Goal: Obtain resource: Download file/media

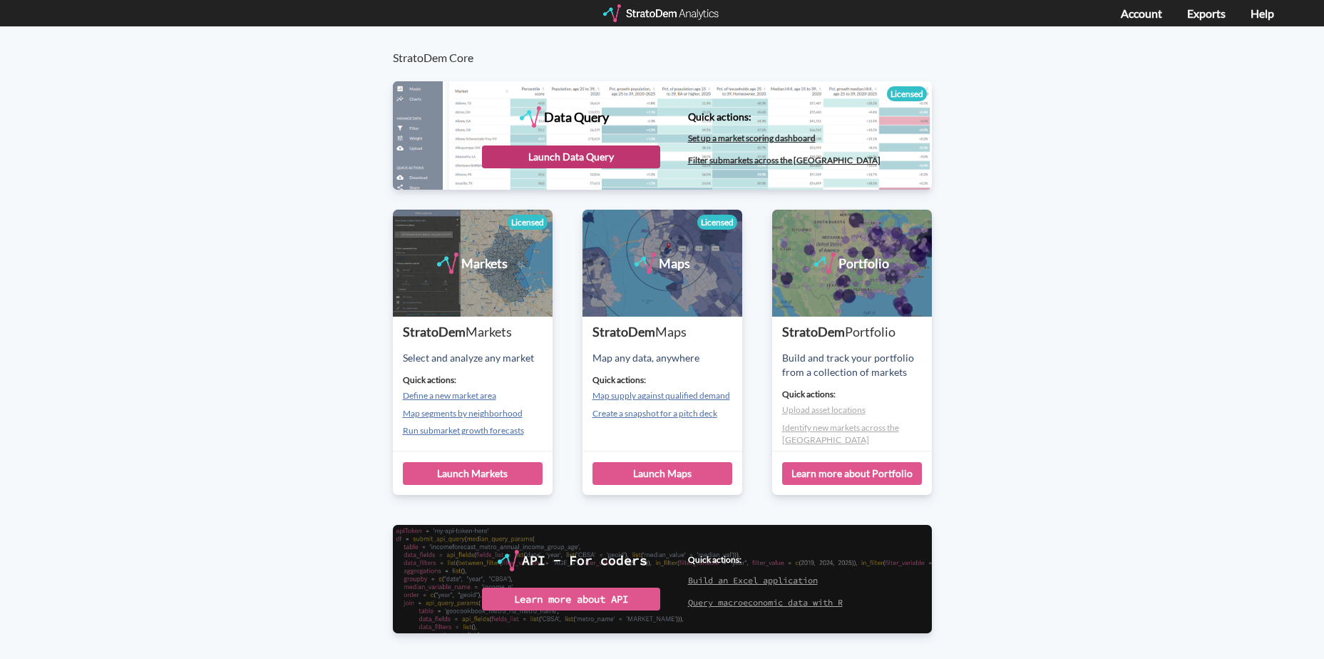
click at [620, 145] on div "Launch Data Query" at bounding box center [571, 156] width 178 height 23
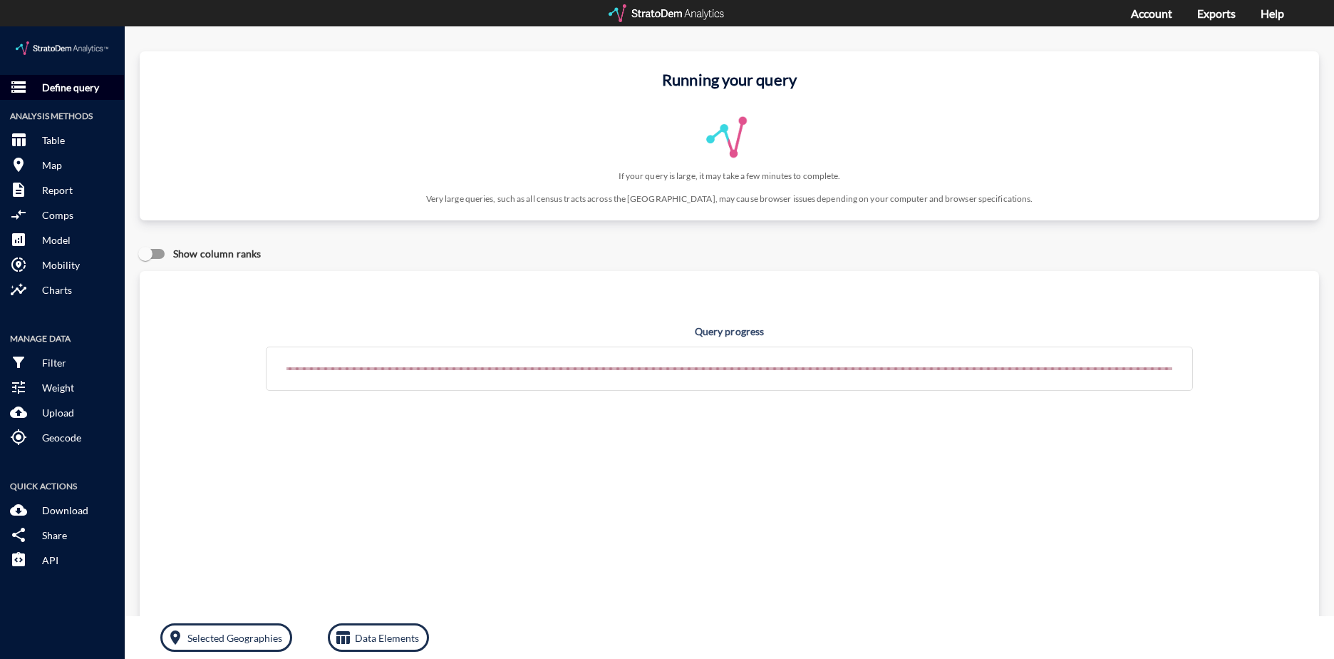
click p "Define query"
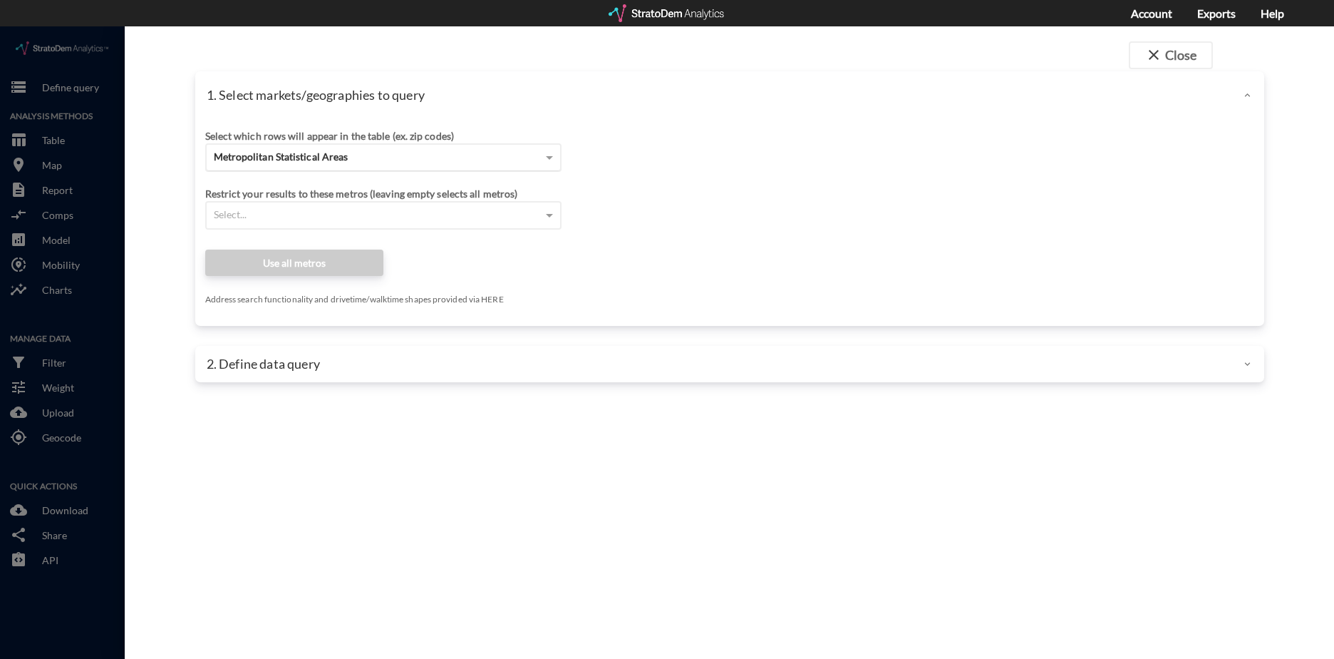
click div "Metropolitan Statistical Areas"
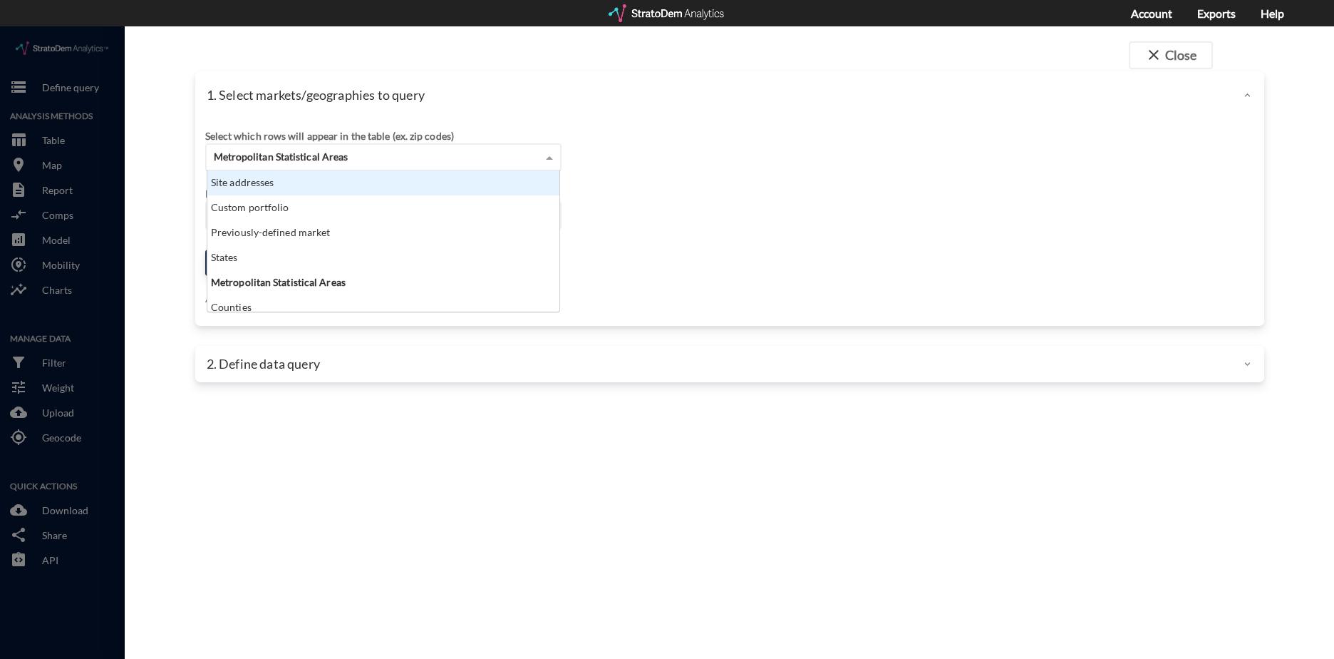
click div "Site addresses"
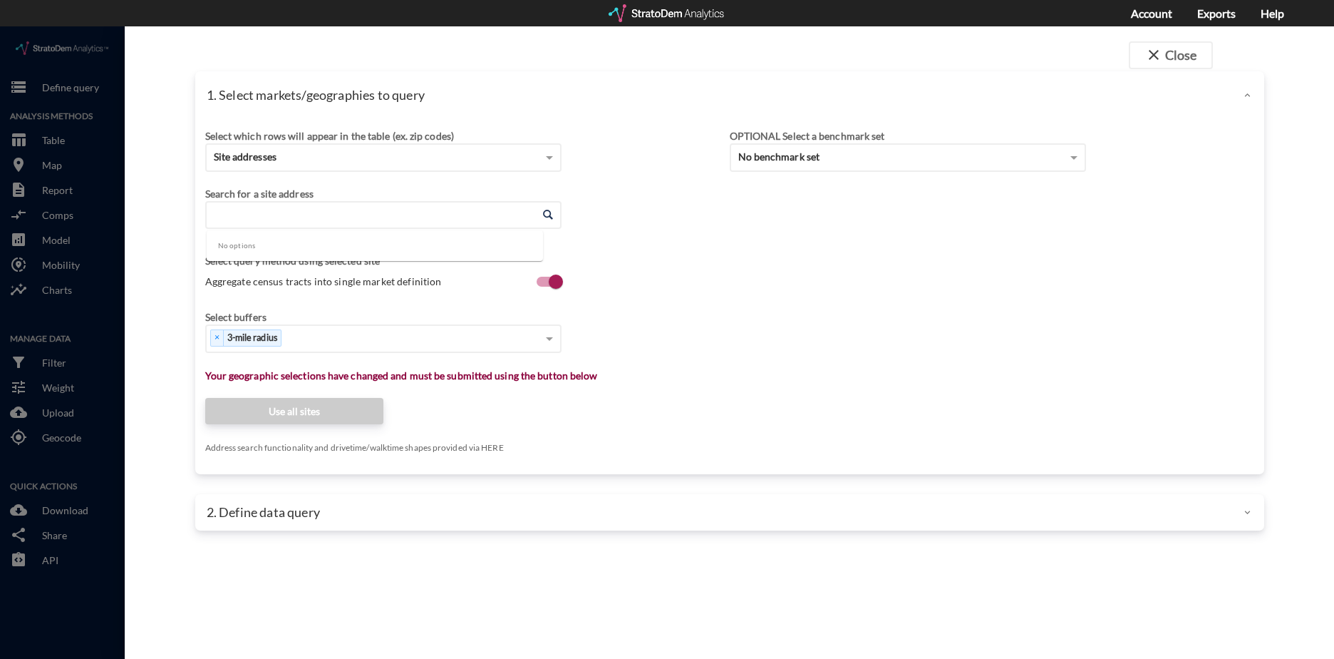
click input "Enter an address"
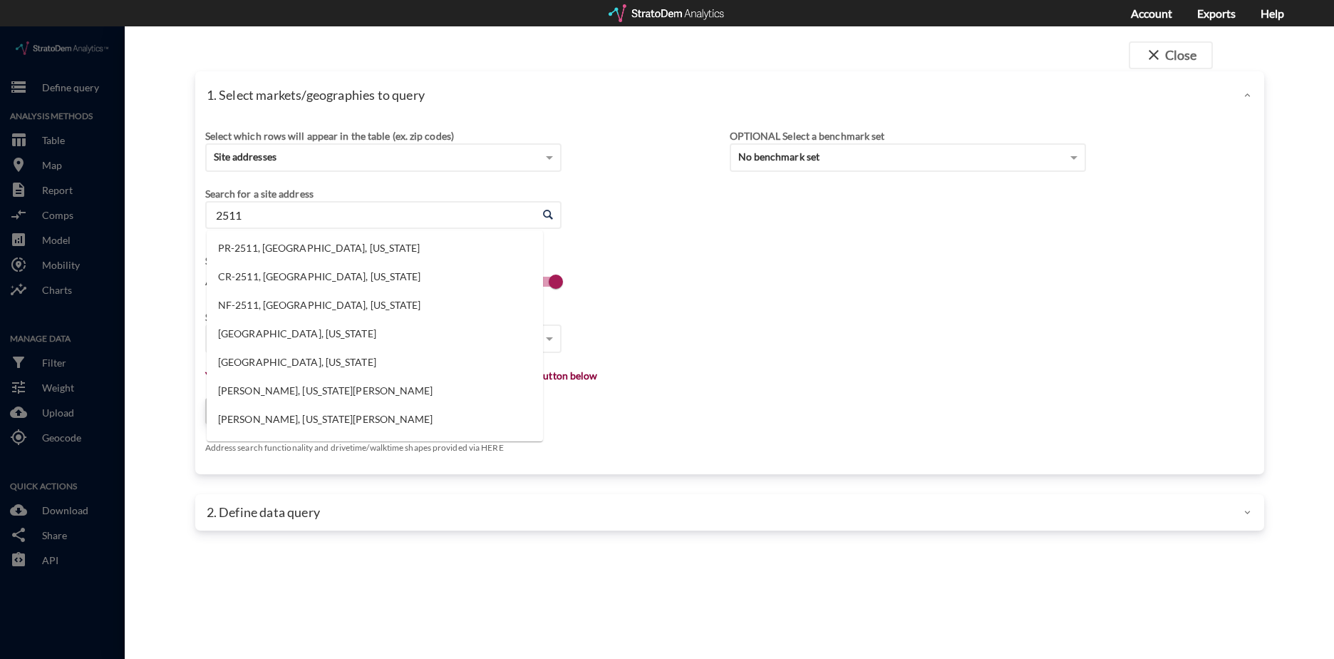
type input "2511"
click input "Enter an address"
click li "[GEOGRAPHIC_DATA][PERSON_NAME], [US_STATE]"
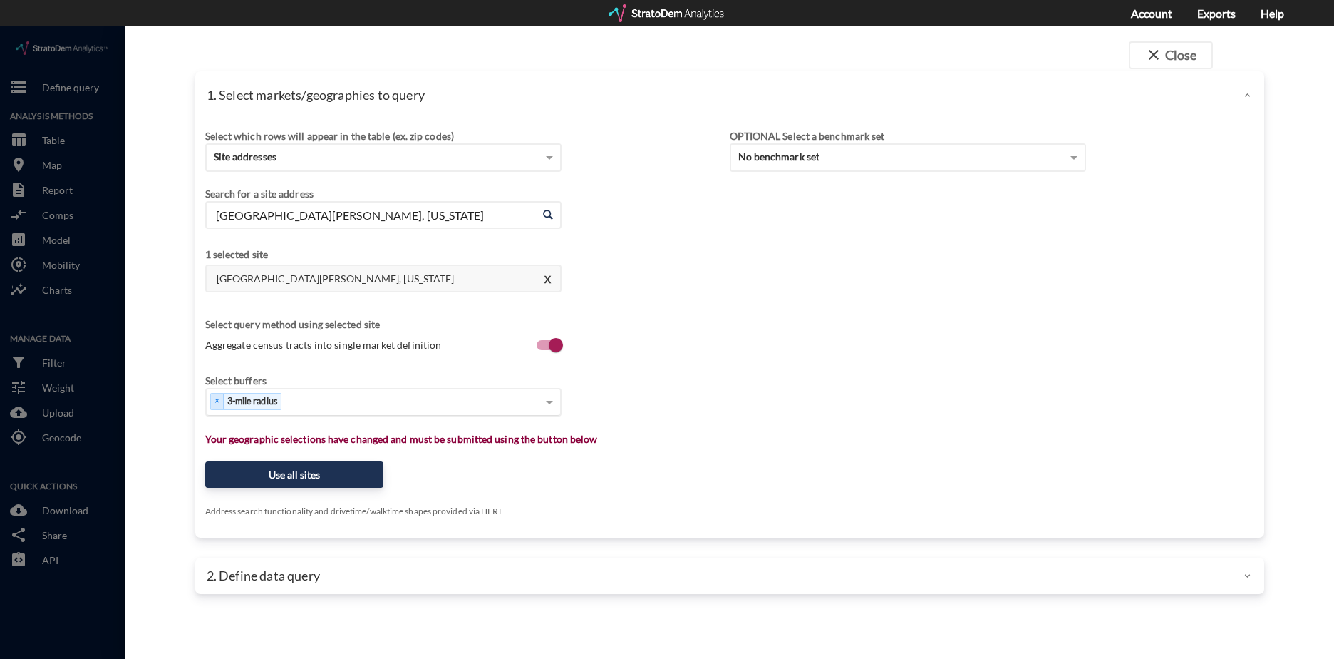
type input "[GEOGRAPHIC_DATA][PERSON_NAME], [US_STATE]"
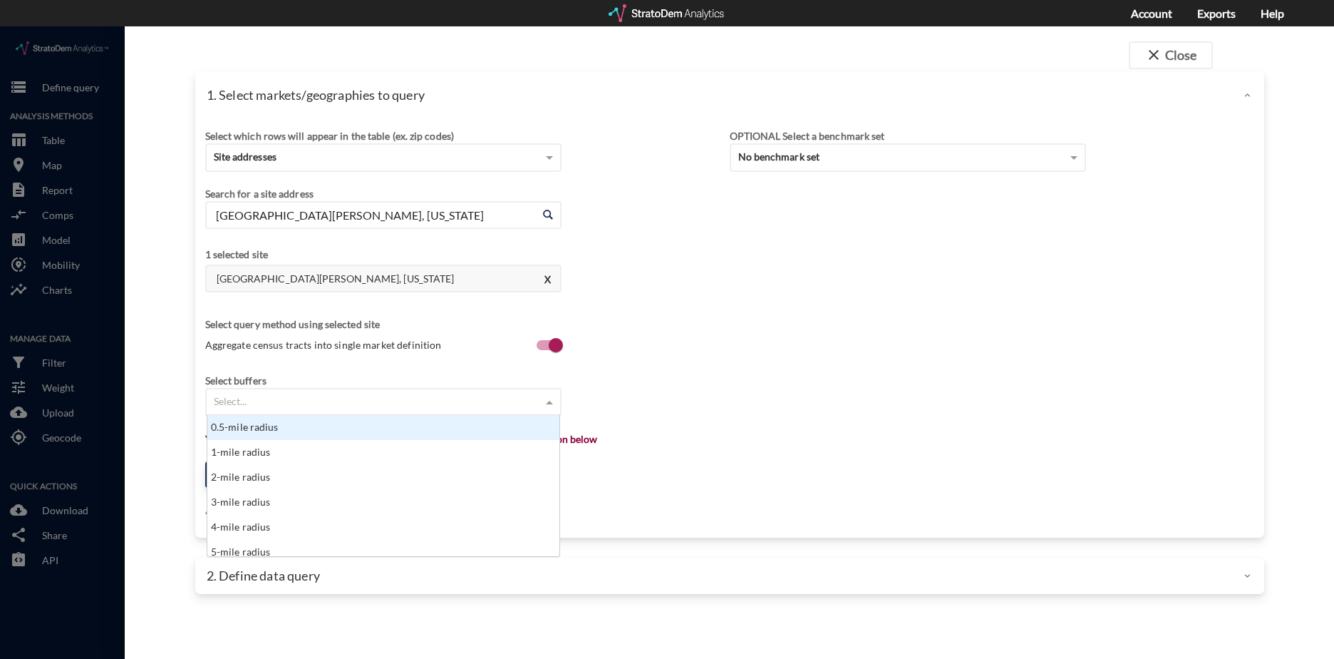
click div "Select..."
type input "5 mi"
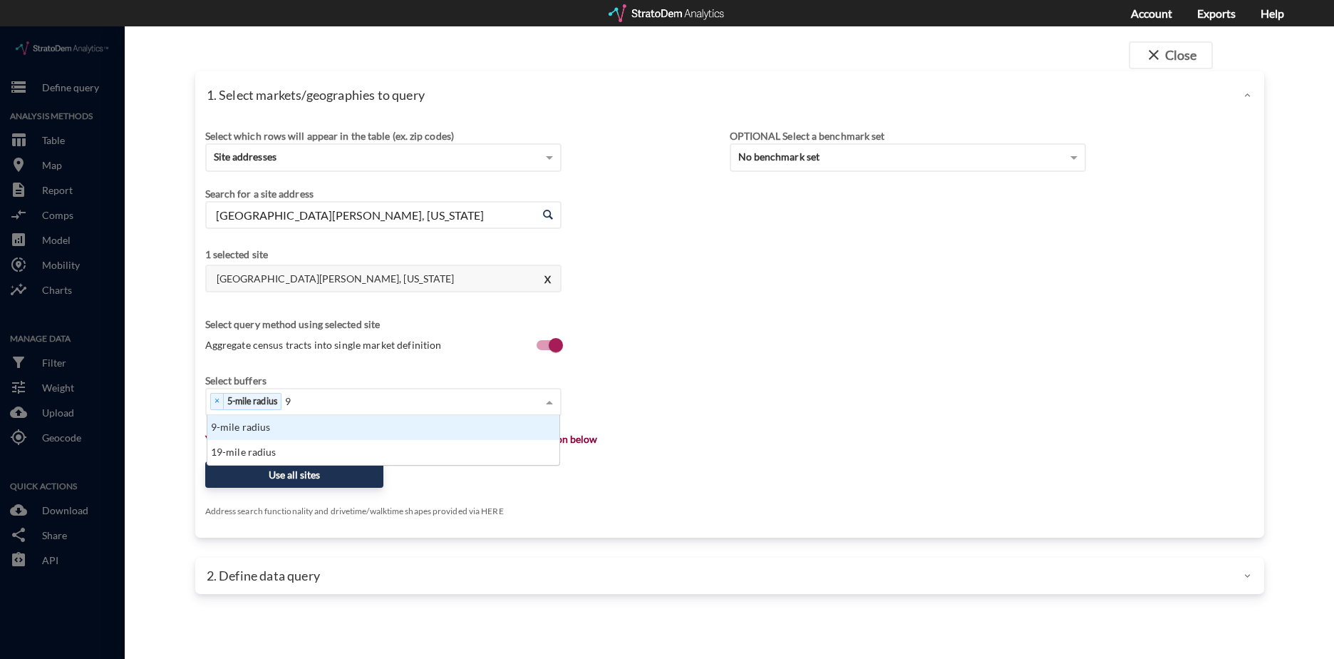
type input "9 m"
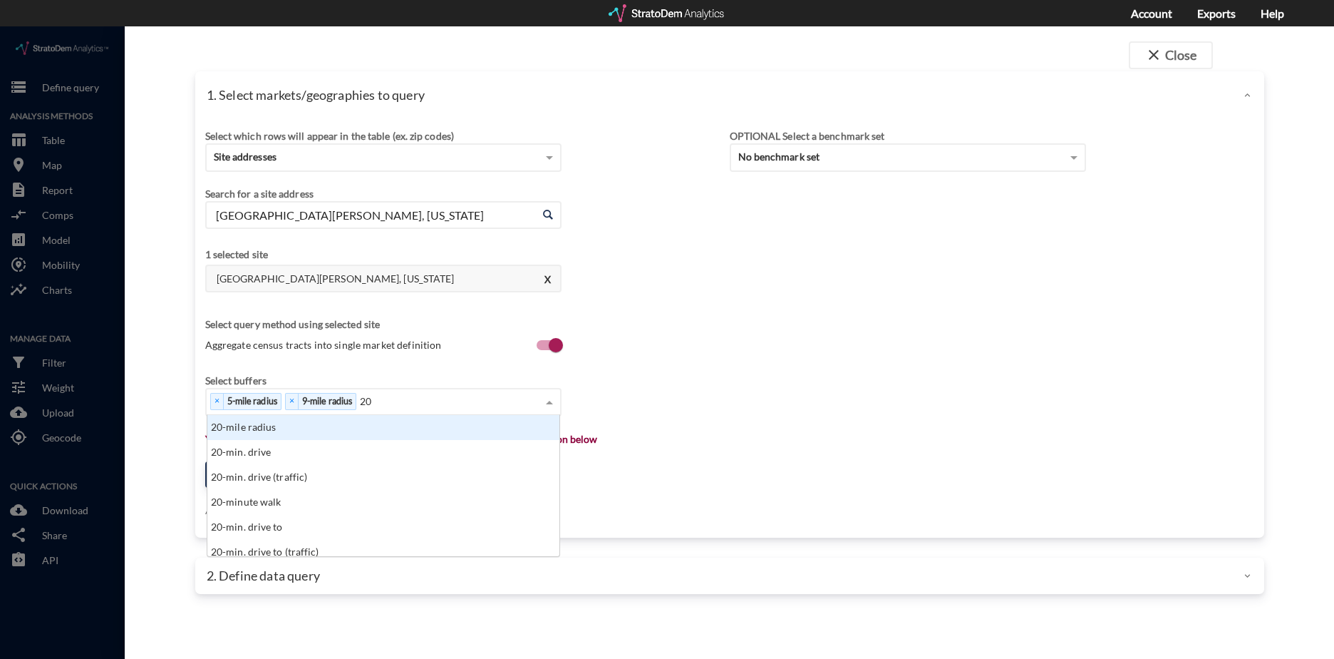
type input "20 m"
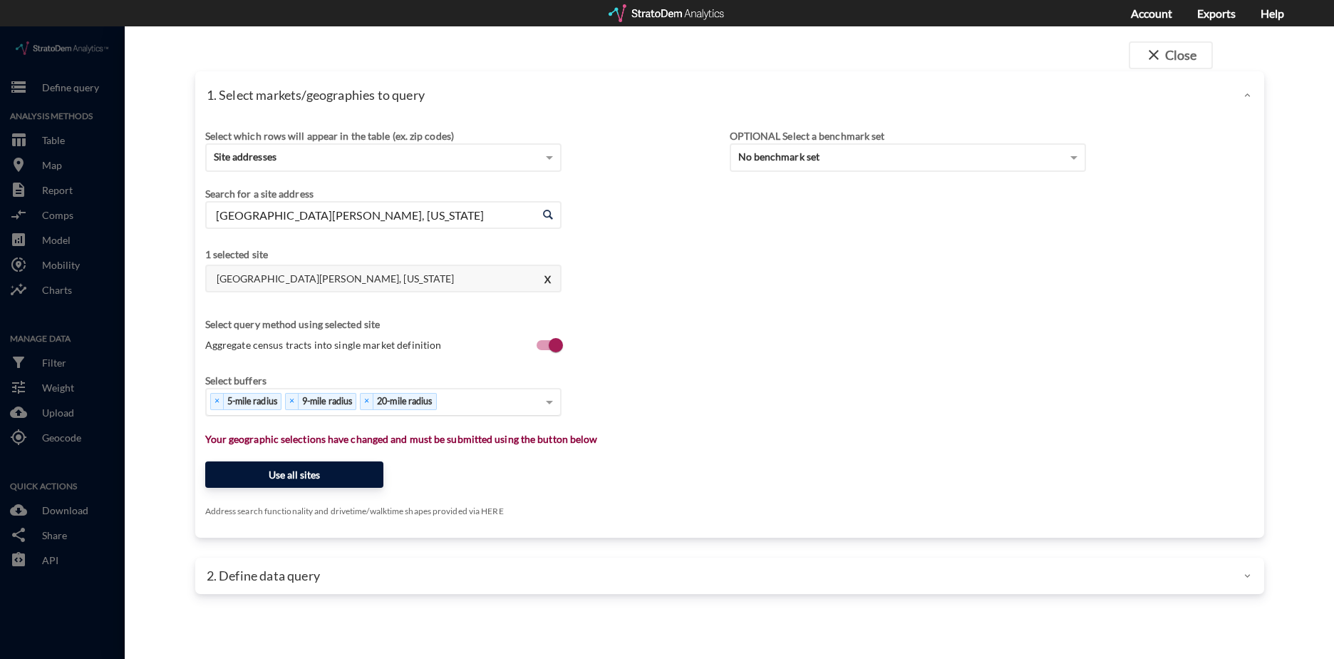
click button "Use all sites"
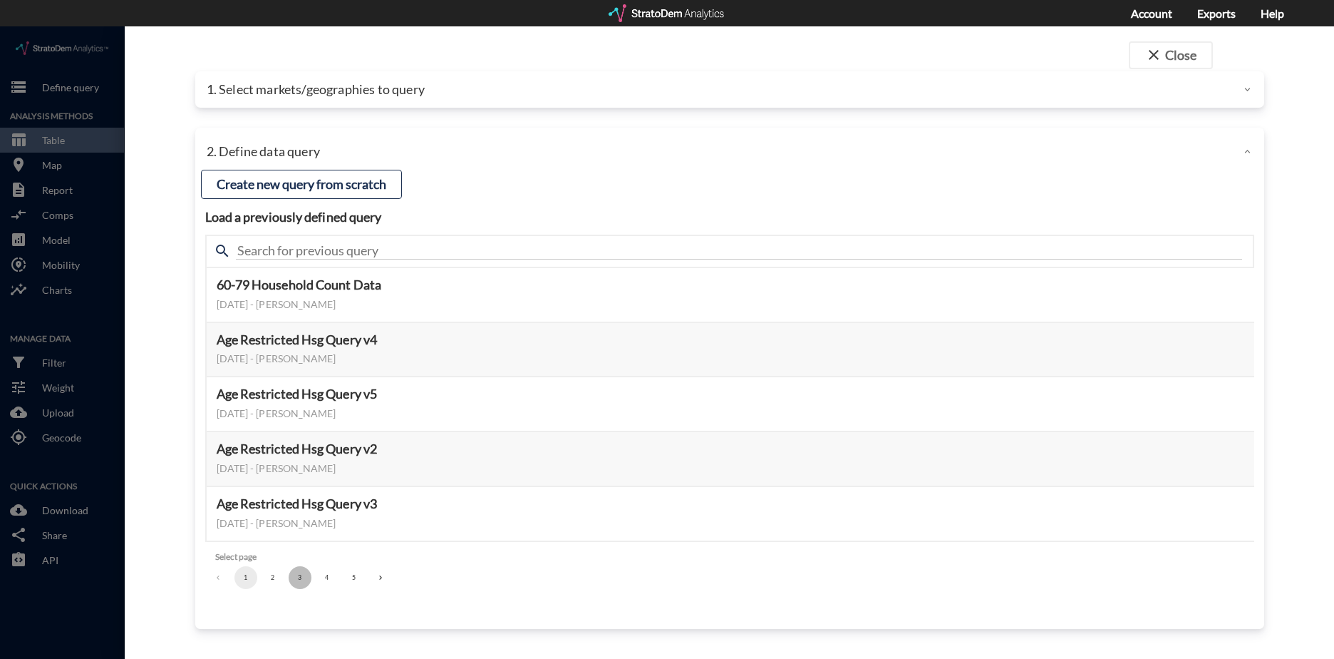
click button "3"
click button "Select this query"
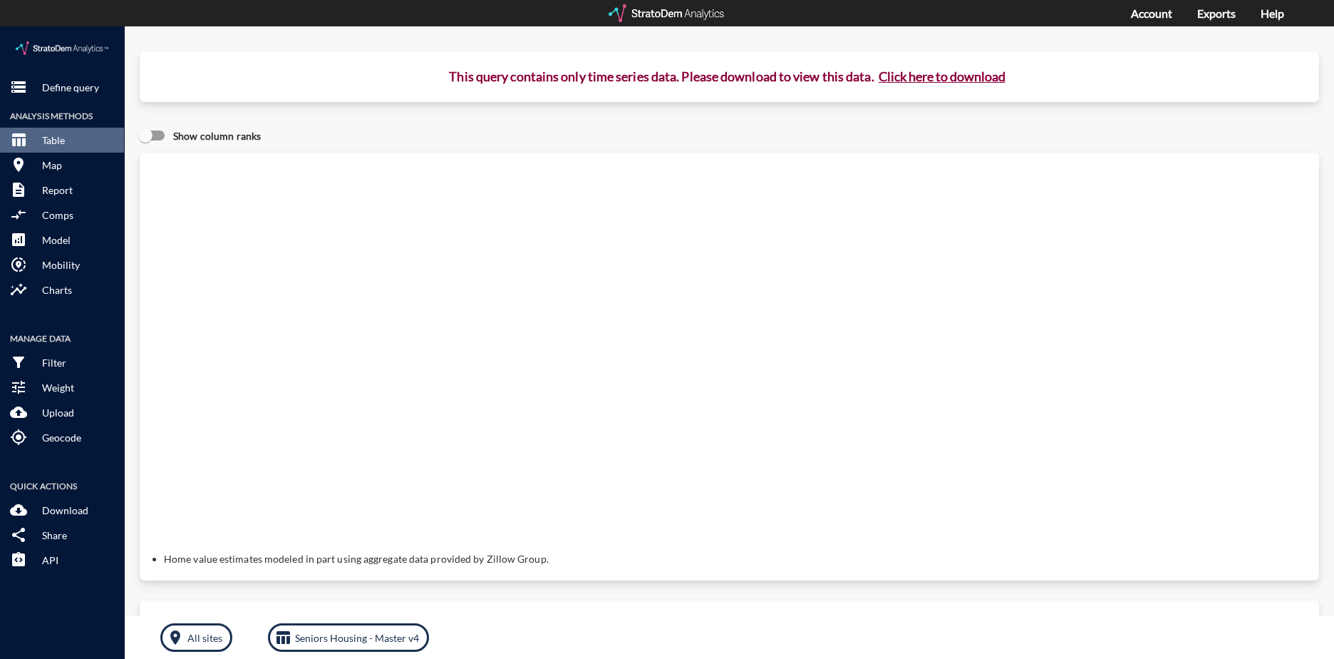
click button "Click here to download"
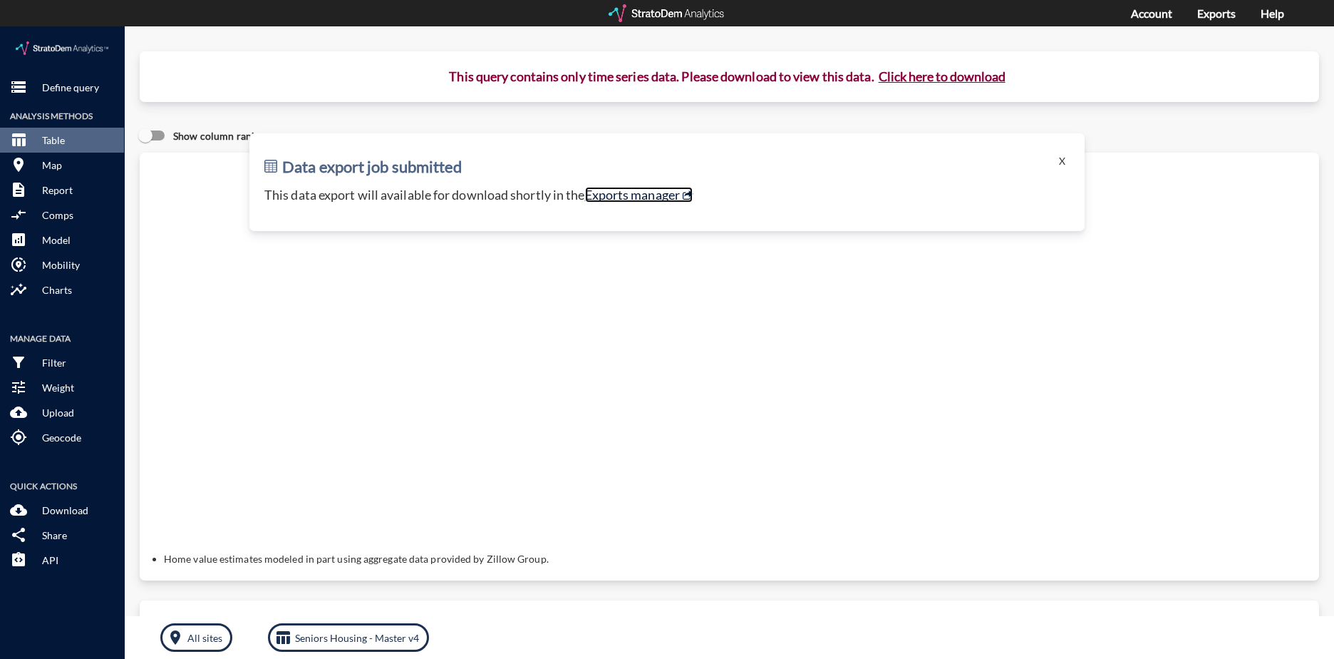
click link "Exports manager"
click p "Define query"
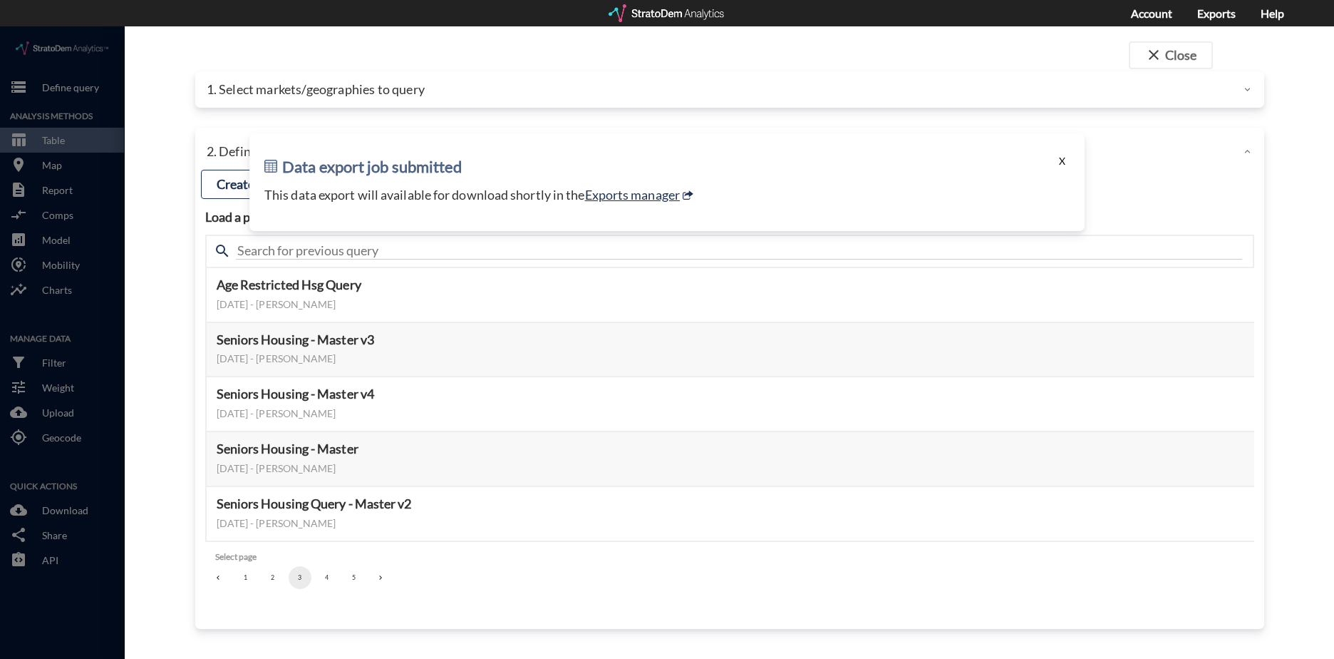
click button "X"
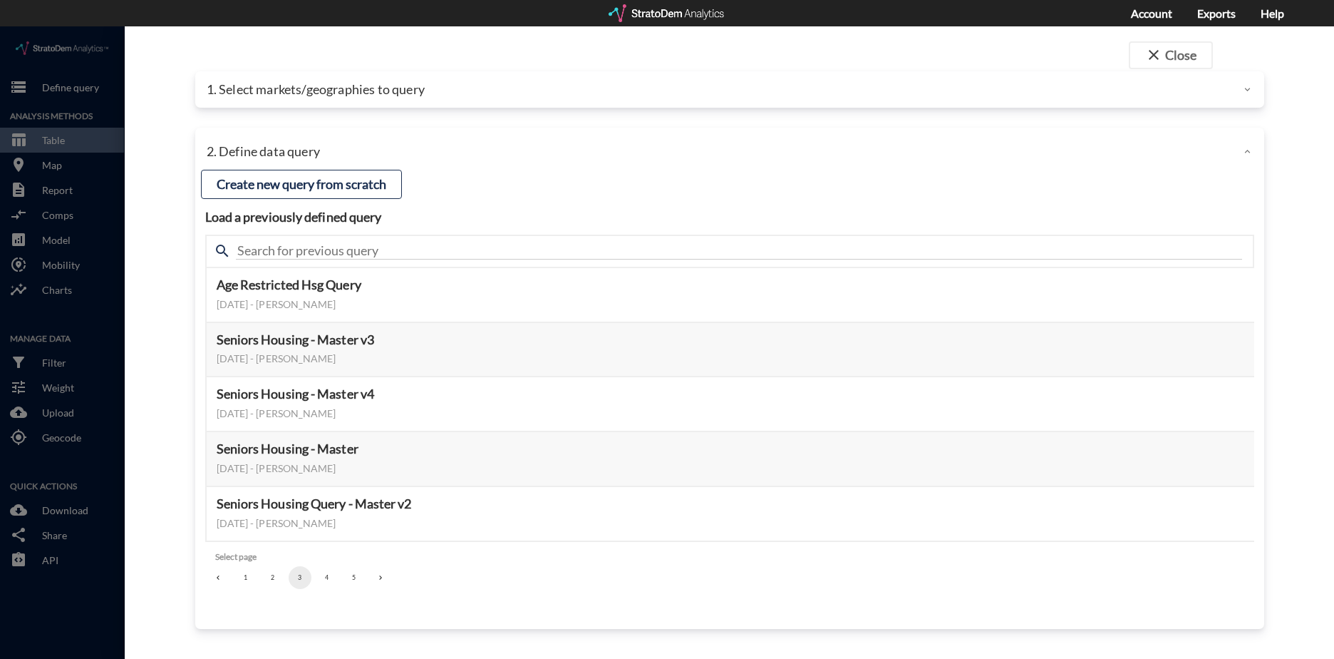
click at [663, 11] on div at bounding box center [668, 13] width 118 height 18
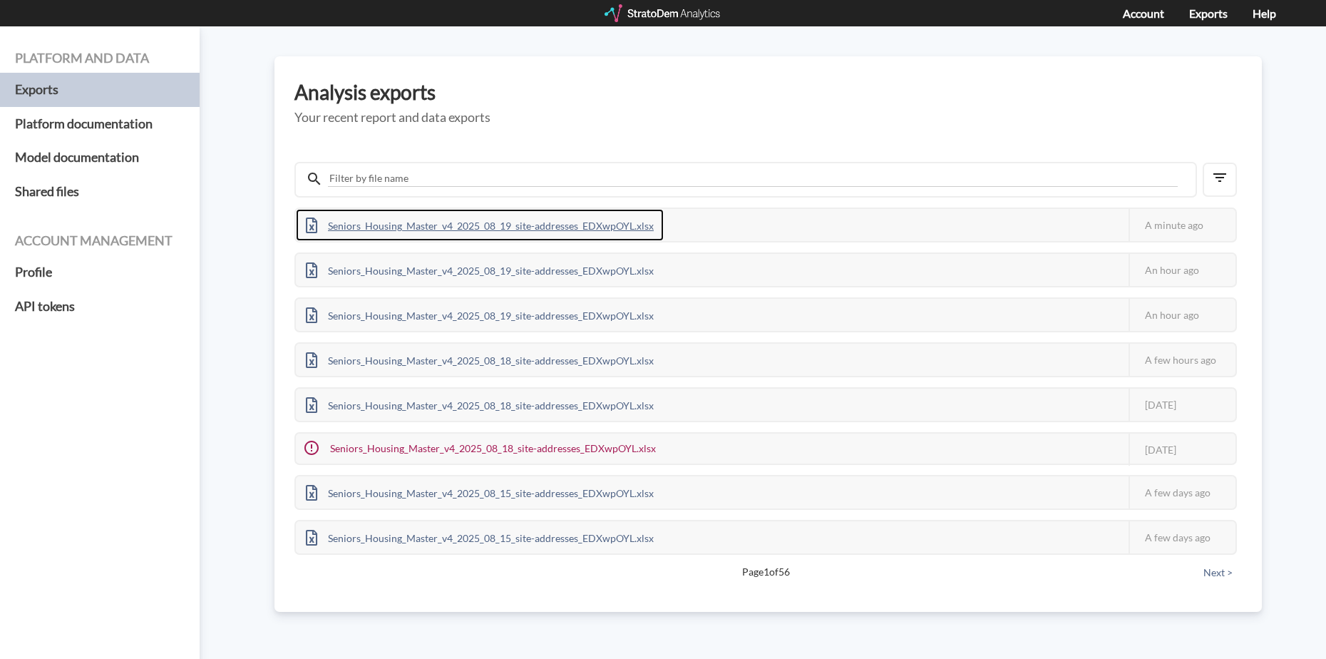
click at [530, 226] on div "Seniors_Housing_Master_v4_2025_08_19_site-addresses_EDXwpOYL.xlsx" at bounding box center [480, 225] width 368 height 32
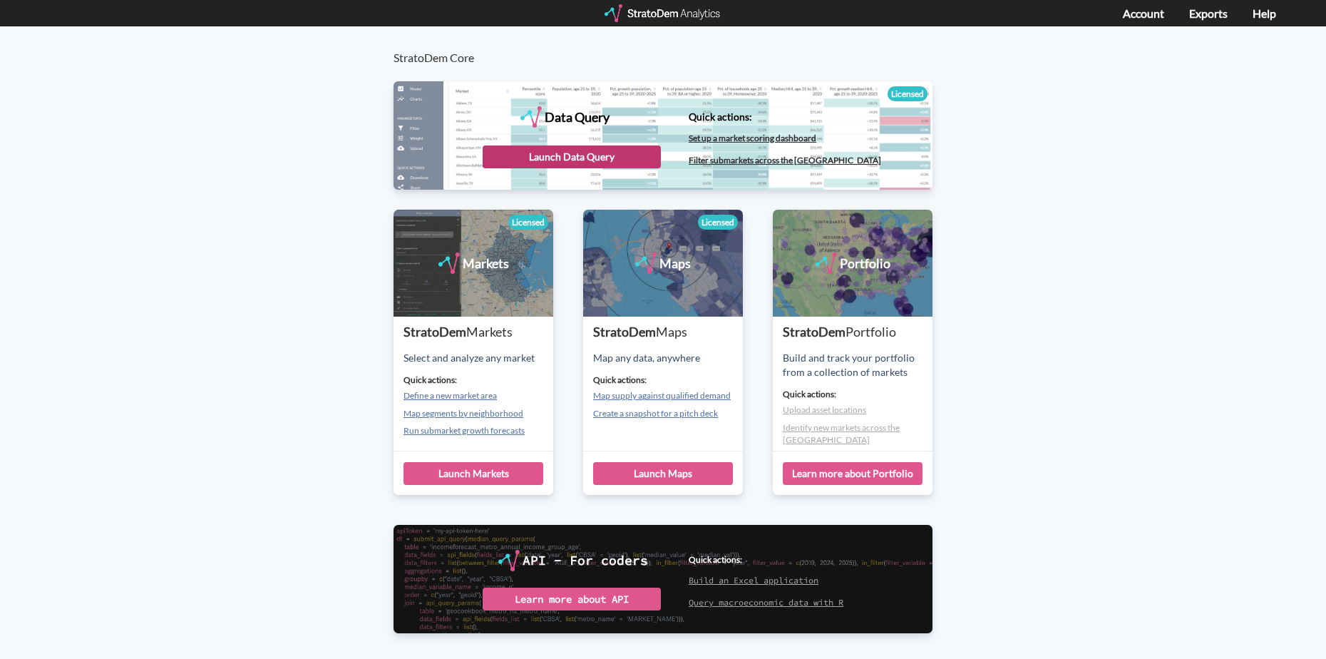
click at [592, 158] on div "Launch Data Query" at bounding box center [572, 156] width 178 height 23
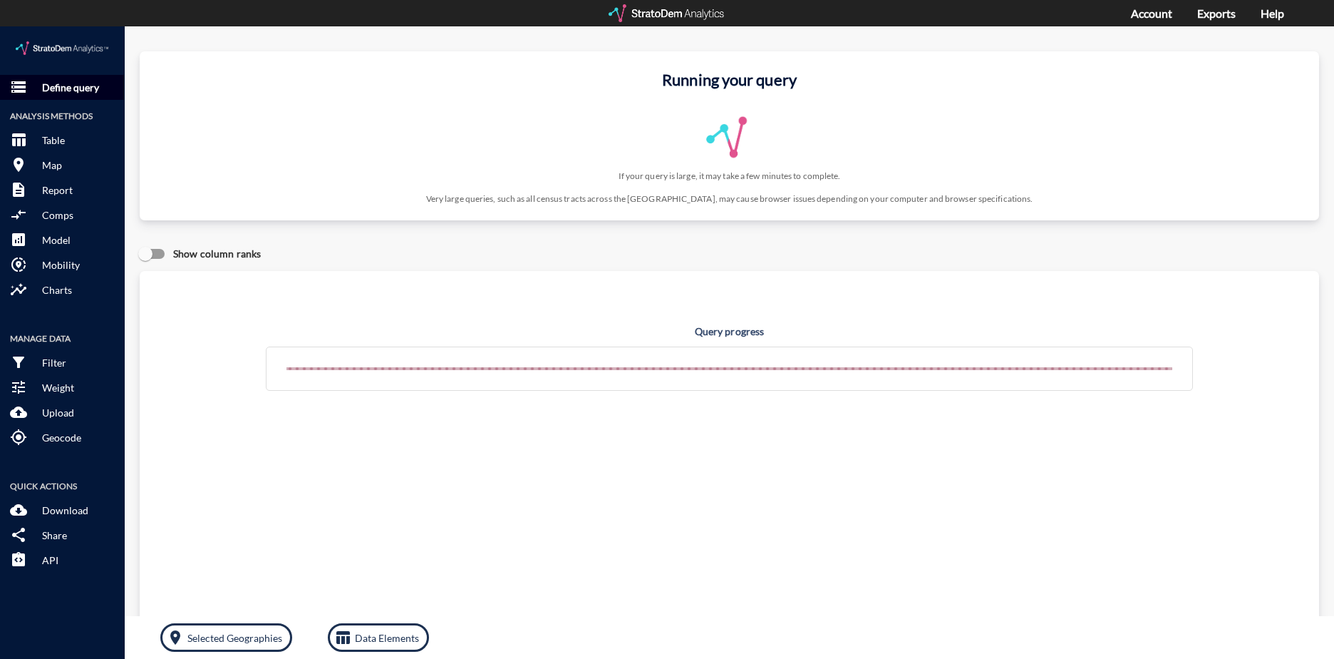
click p "Define query"
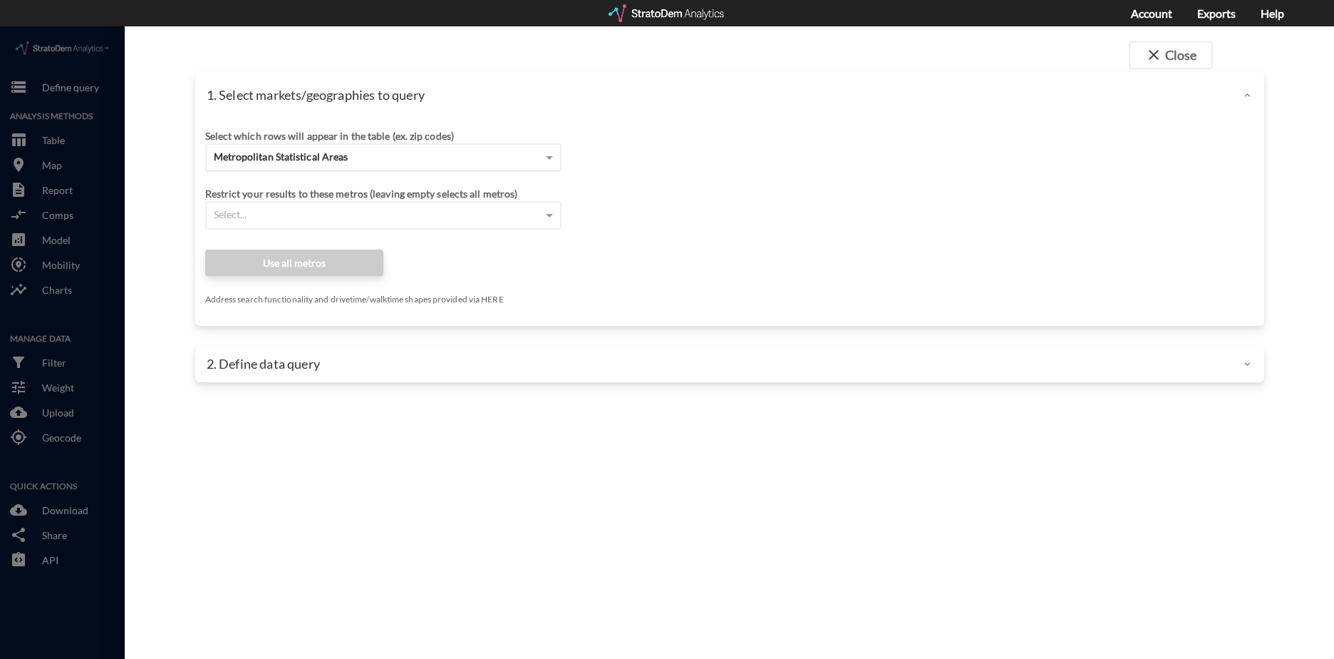
click div "Metropolitan Statistical Areas"
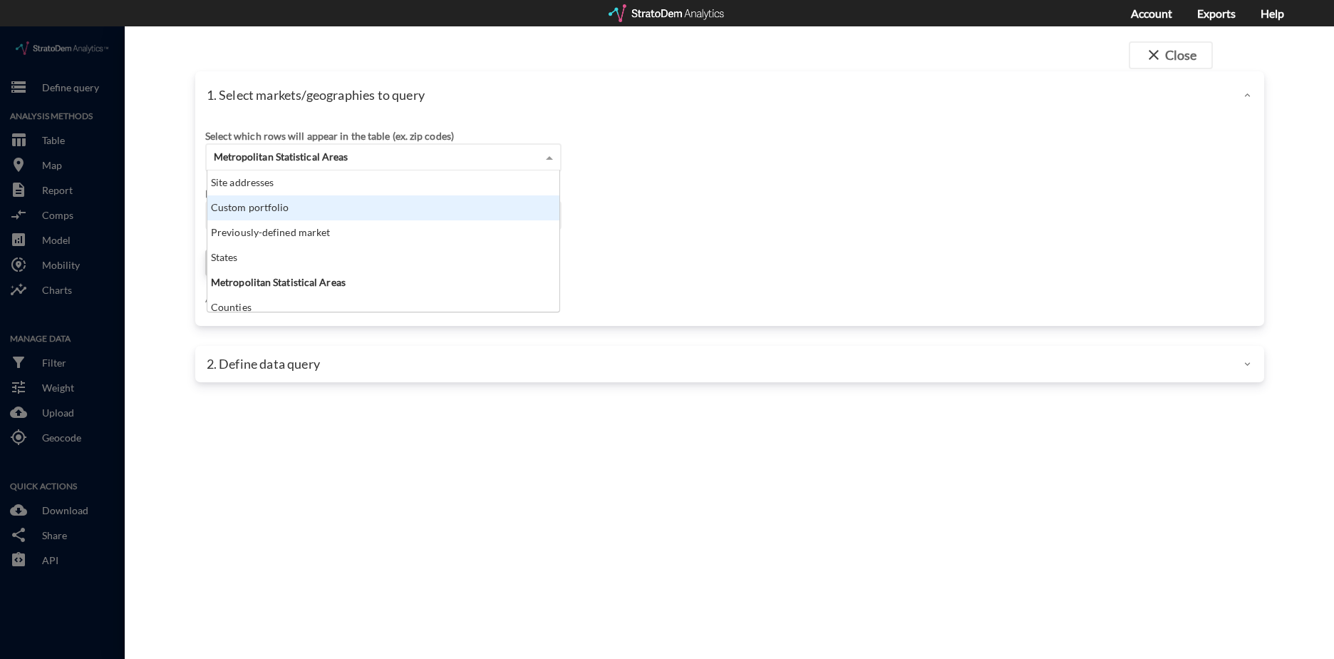
click div "Custom portfolio"
click div "Site addresses"
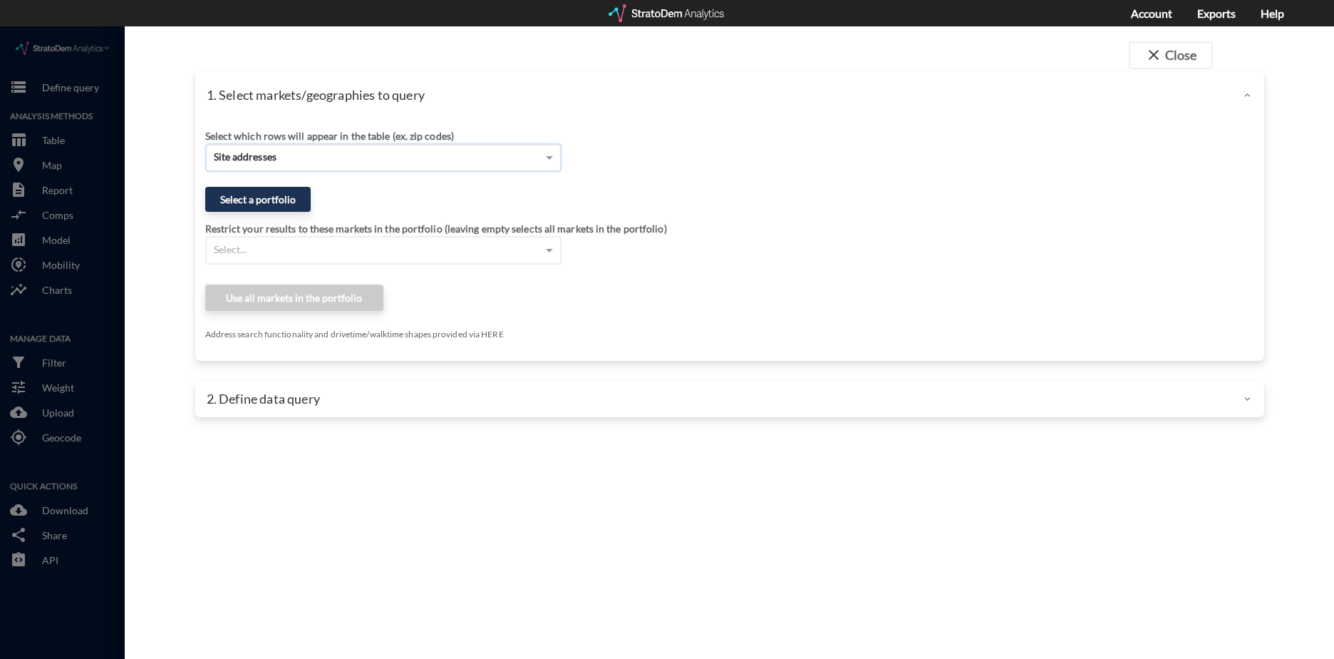
click div "Select query method using selected site Aggregate census tracts into single mar…"
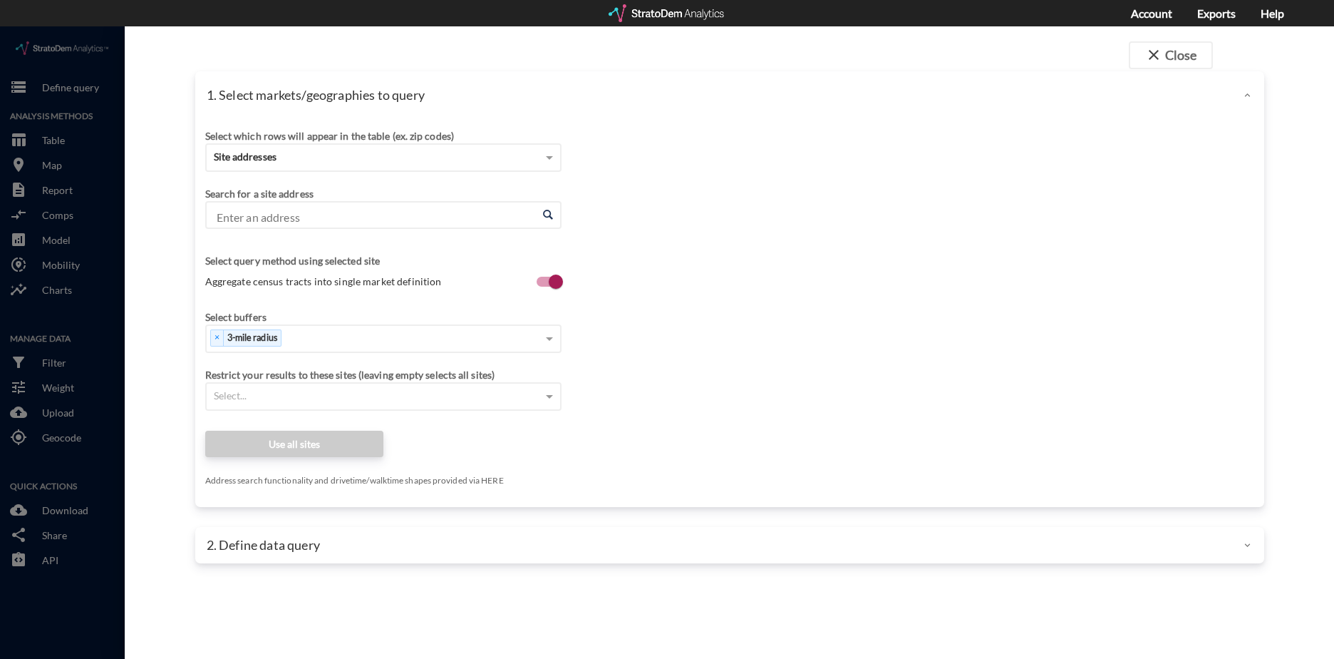
click input "Enter an address"
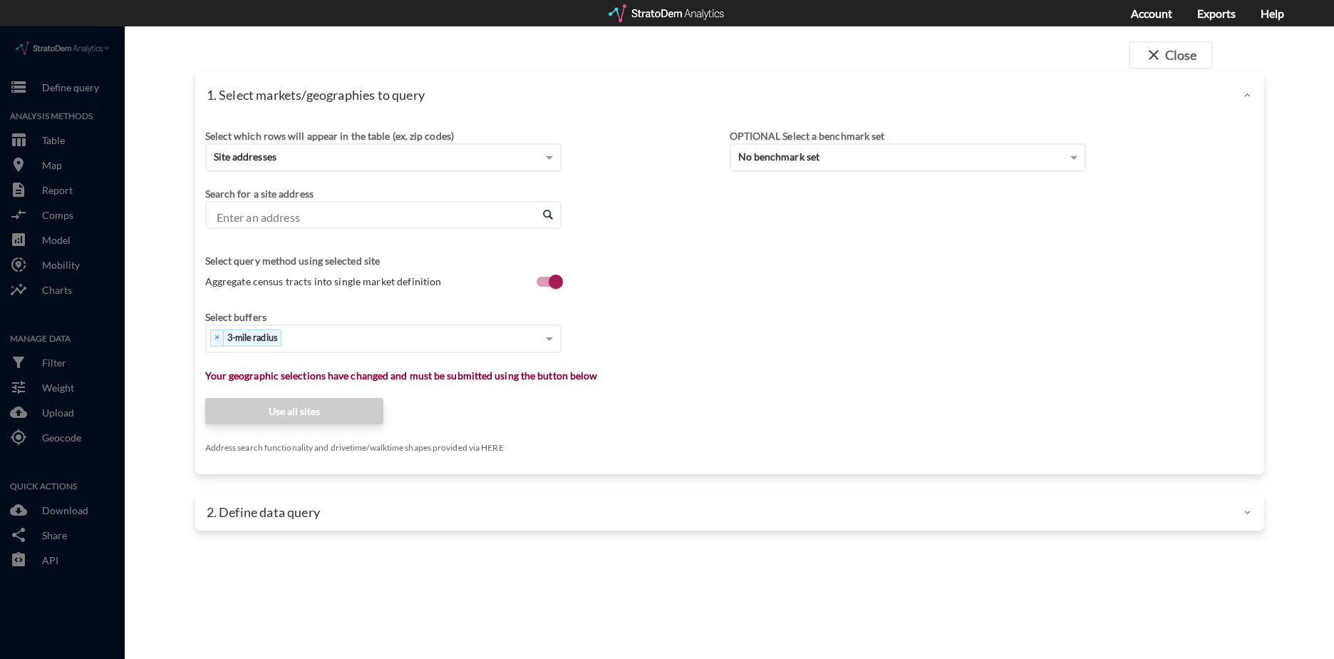
click input "Enter an address"
click li "N Encanterra Dr, San Tan Valley, Arizona"
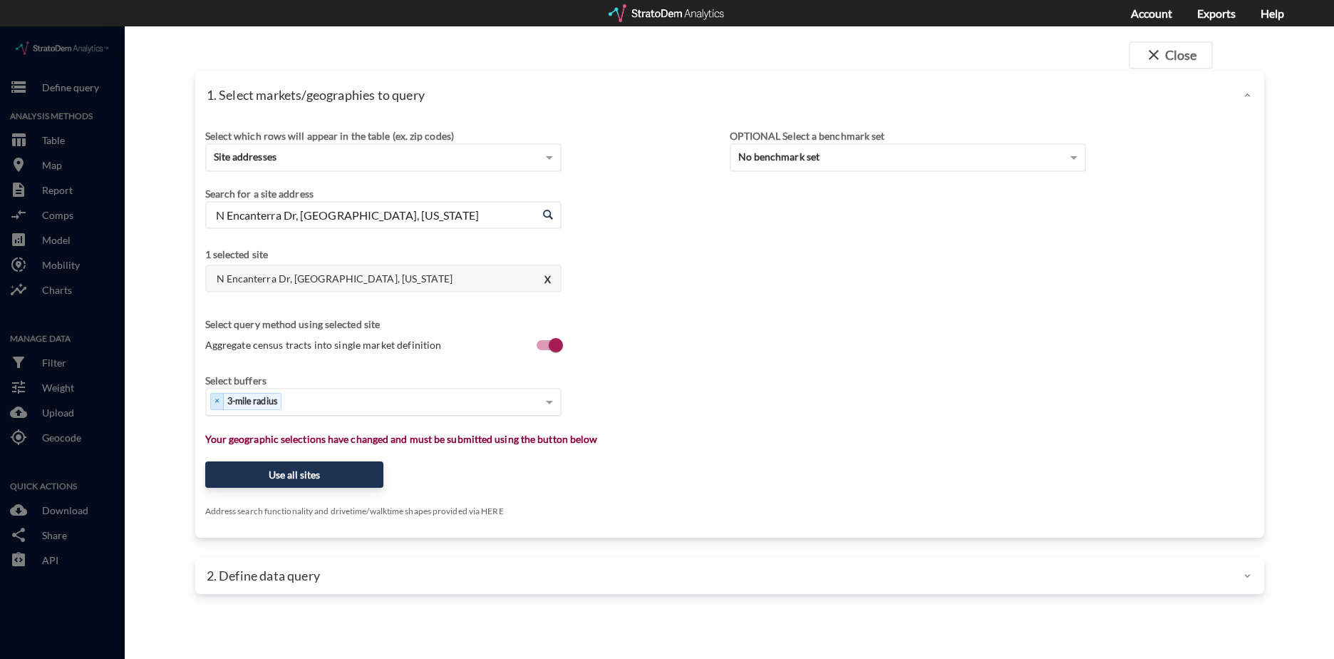
type input "N Encanterra Dr, San Tan Valley, Arizona"
click div "Select..."
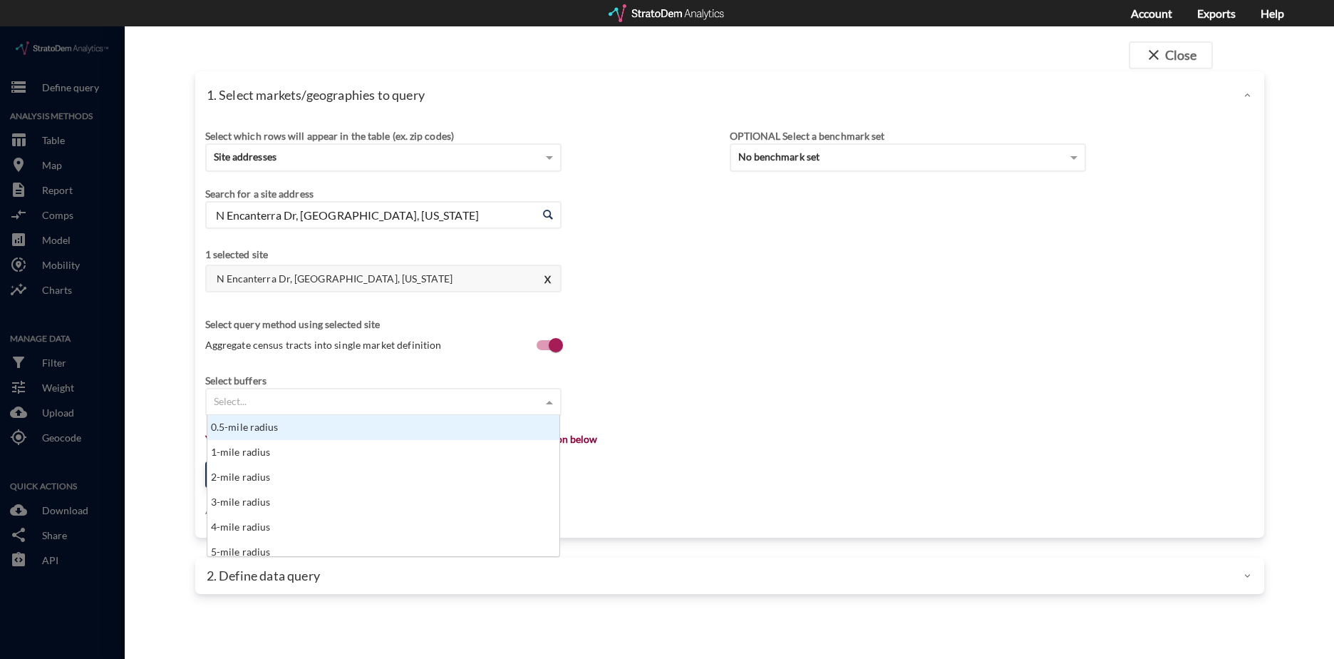
scroll to position [130, 344]
type input "4 mi"
type input "10 mi"
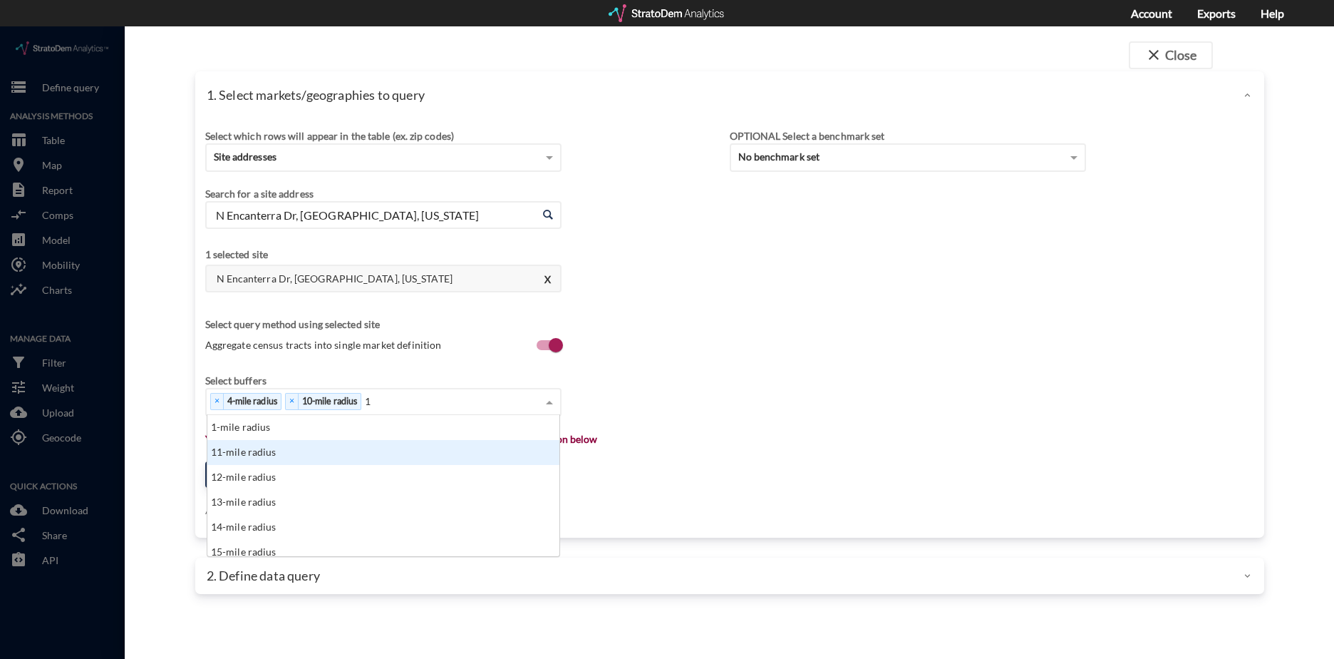
scroll to position [14, 344]
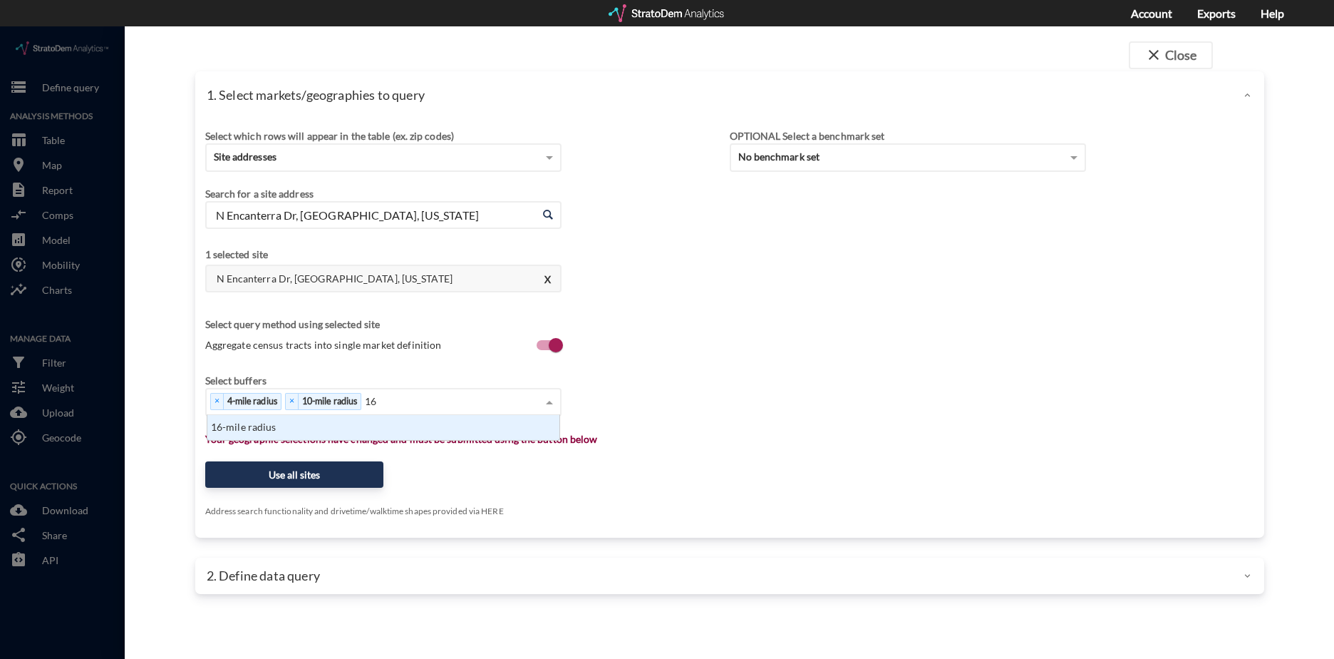
type input "16 m"
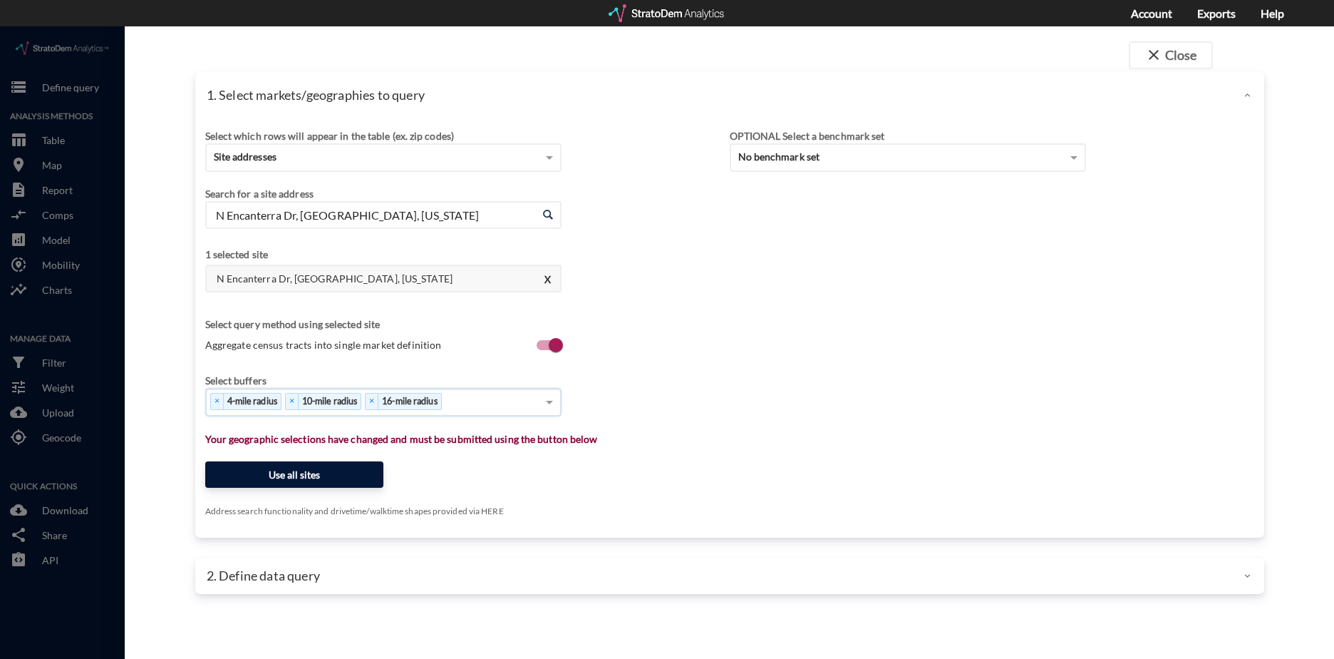
click button "Use all sites"
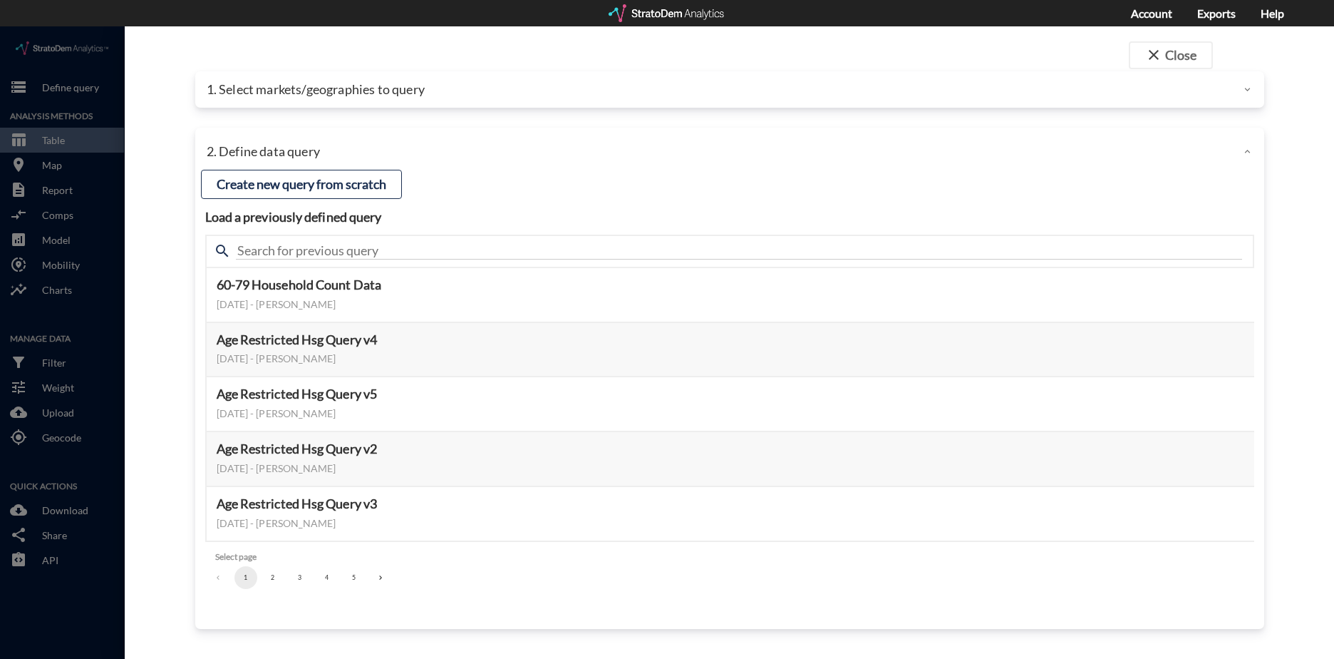
click button "3"
click button "Select this query"
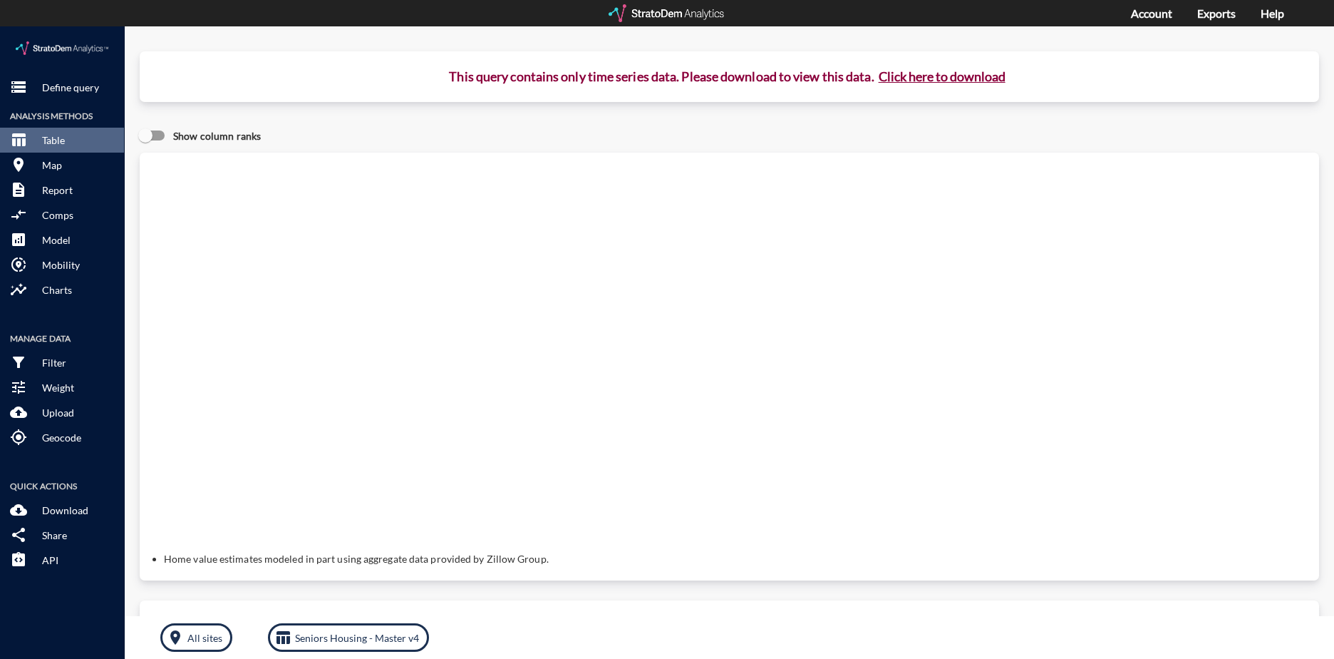
click button "Click here to download"
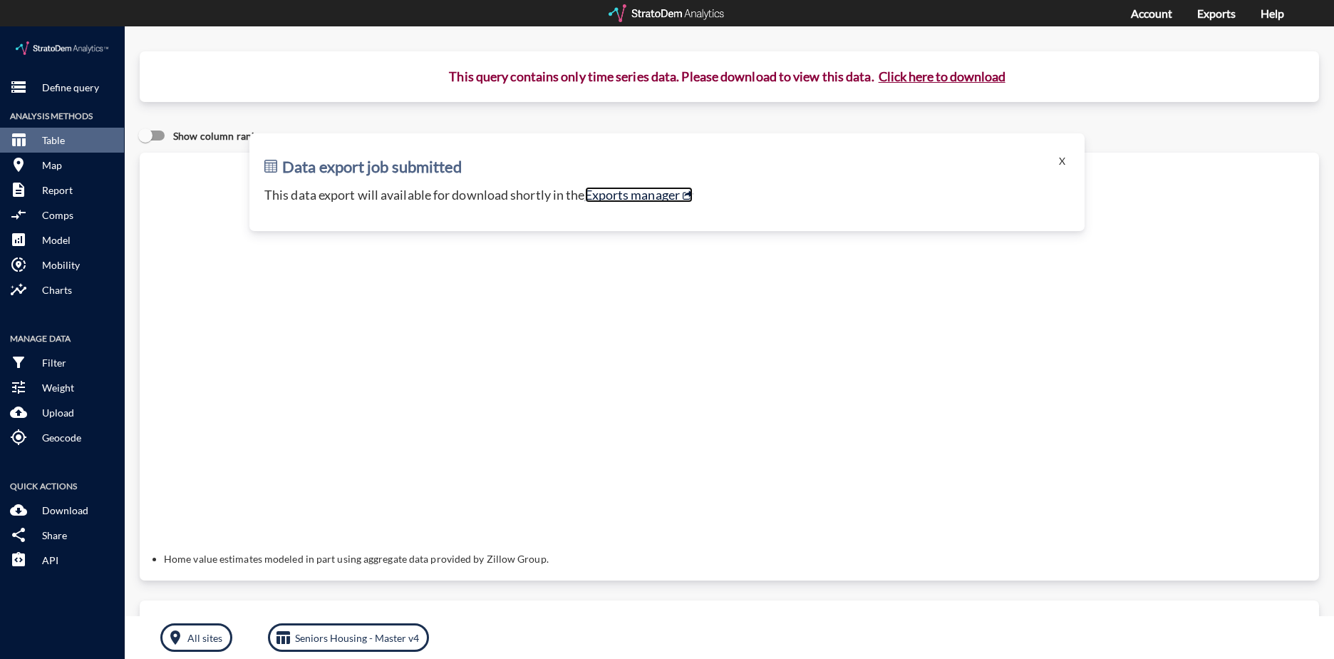
click link "Exports manager"
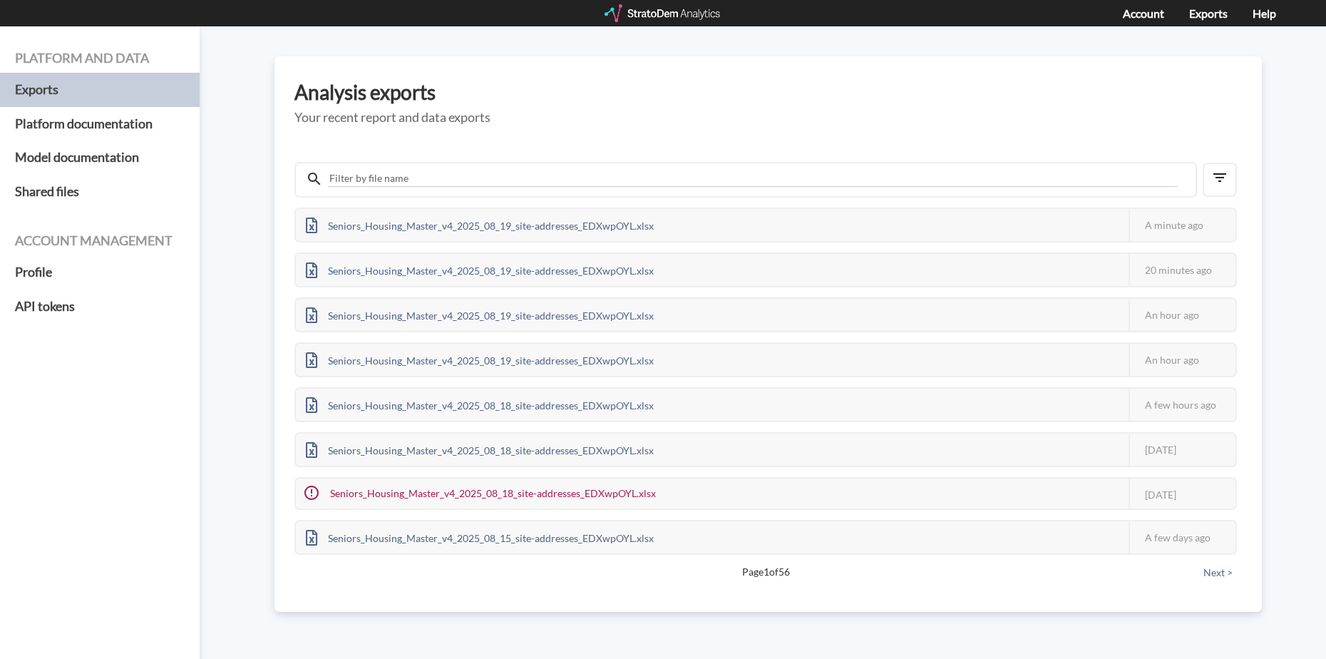
click at [801, 53] on div "Platform and data Exports Platform documentation Model documentation Shared fil…" at bounding box center [663, 342] width 1326 height 632
click at [558, 220] on div "Seniors_Housing_Master_v4_2025_08_19_site-addresses_EDXwpOYL.xlsx" at bounding box center [480, 225] width 368 height 32
click at [558, 223] on div "Seniors_Housing_Master_v4_2025_08_19_site-addresses_EDXwpOYL.xlsx" at bounding box center [480, 225] width 368 height 32
